Goal: Transaction & Acquisition: Download file/media

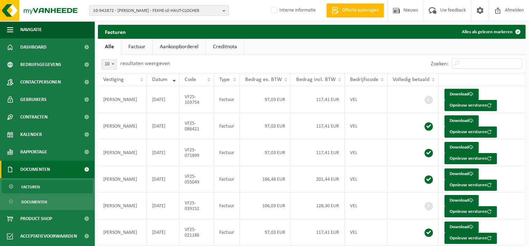
drag, startPoint x: 0, startPoint y: 0, endPoint x: 123, endPoint y: 11, distance: 123.1
click at [123, 11] on span "10-942872 - VIEIRA LOPEZ CEDRIC - FEXHE-LE-HAUT-CLOCHER" at bounding box center [156, 11] width 126 height 10
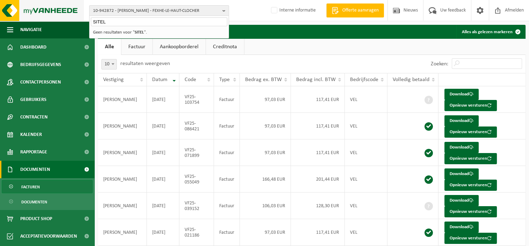
type input "SITEL"
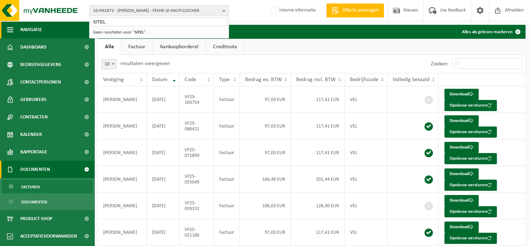
drag, startPoint x: 113, startPoint y: 22, endPoint x: 70, endPoint y: 22, distance: 43.3
click at [70, 22] on div "10-942872 - VIEIRA LOPEZ CEDRIC - FEXHE-LE-HAUT-CLOCHER SITEL 10-942872 - VIEIR…" at bounding box center [264, 189] width 529 height 378
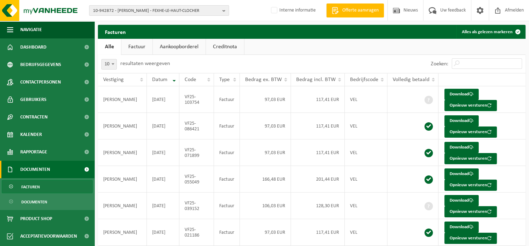
click at [105, 10] on span "10-942872 - VIEIRA LOPEZ CEDRIC - FEXHE-LE-HAUT-CLOCHER" at bounding box center [156, 11] width 126 height 10
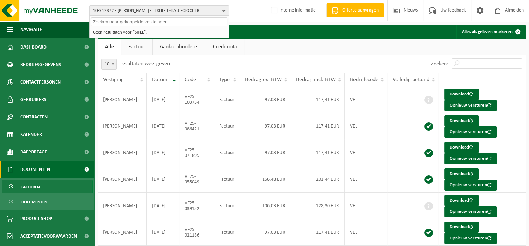
paste input "01-101065"
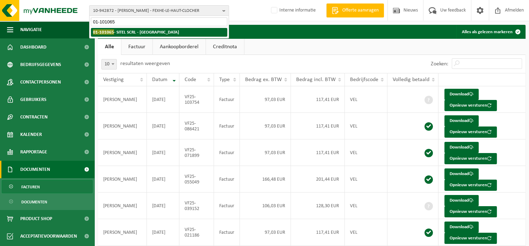
type input "01-101065"
click at [143, 31] on strong "01-101065 - SITEL SCRL - HERSTAL" at bounding box center [136, 31] width 86 height 5
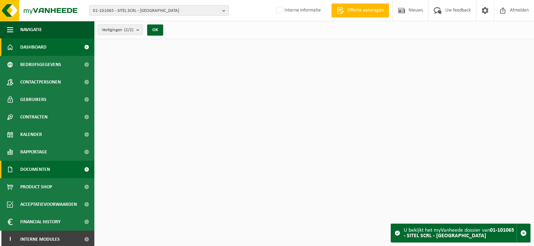
click at [39, 171] on span "Documenten" at bounding box center [35, 169] width 30 height 17
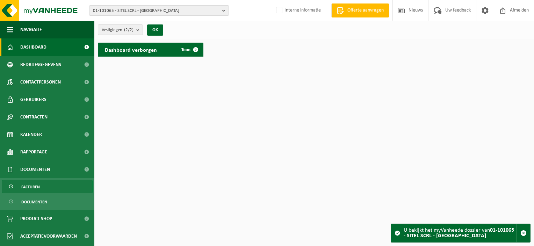
click at [35, 187] on span "Facturen" at bounding box center [30, 186] width 19 height 13
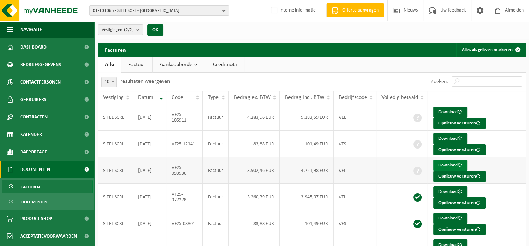
click at [439, 164] on link "Download" at bounding box center [450, 165] width 34 height 11
click at [134, 12] on span "01-101065 - SITEL SCRL - [GEOGRAPHIC_DATA]" at bounding box center [156, 11] width 126 height 10
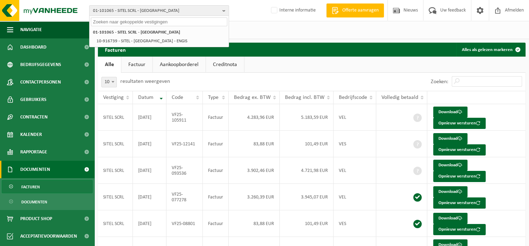
click at [169, 23] on input "text" at bounding box center [159, 21] width 136 height 9
paste input "10-798140"
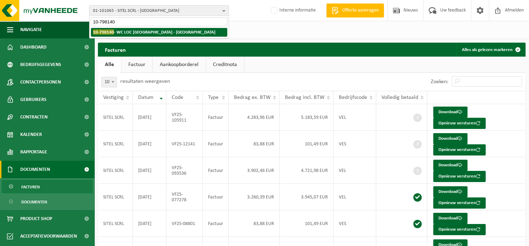
type input "10-798140"
click at [167, 33] on li "10-798140 - WC LOC BELGIQUE - AMAY" at bounding box center [159, 32] width 136 height 9
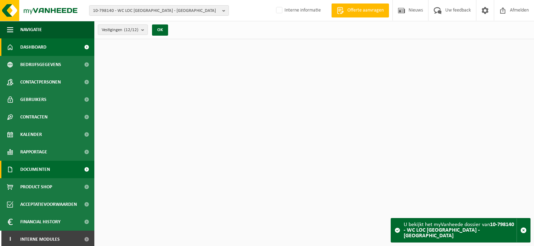
click at [46, 168] on span "Documenten" at bounding box center [35, 169] width 30 height 17
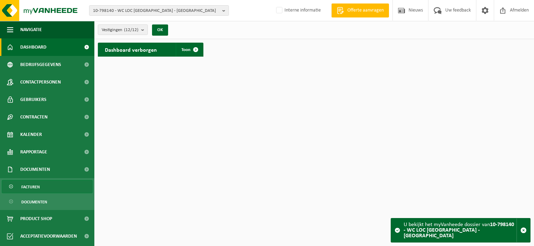
click at [46, 181] on link "Facturen" at bounding box center [47, 186] width 91 height 13
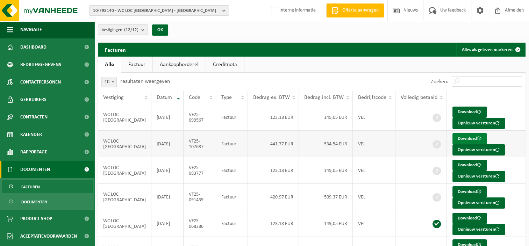
click at [465, 136] on link "Download" at bounding box center [469, 138] width 34 height 11
click at [461, 189] on link "Download" at bounding box center [469, 191] width 34 height 11
